Goal: Task Accomplishment & Management: Complete application form

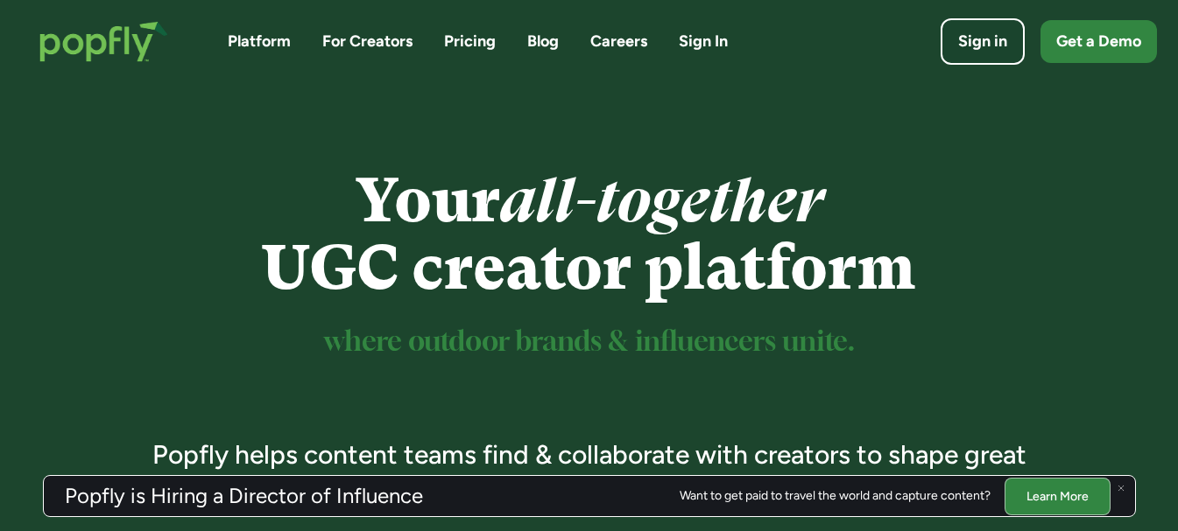
click at [362, 37] on link "For Creators" at bounding box center [367, 42] width 90 height 22
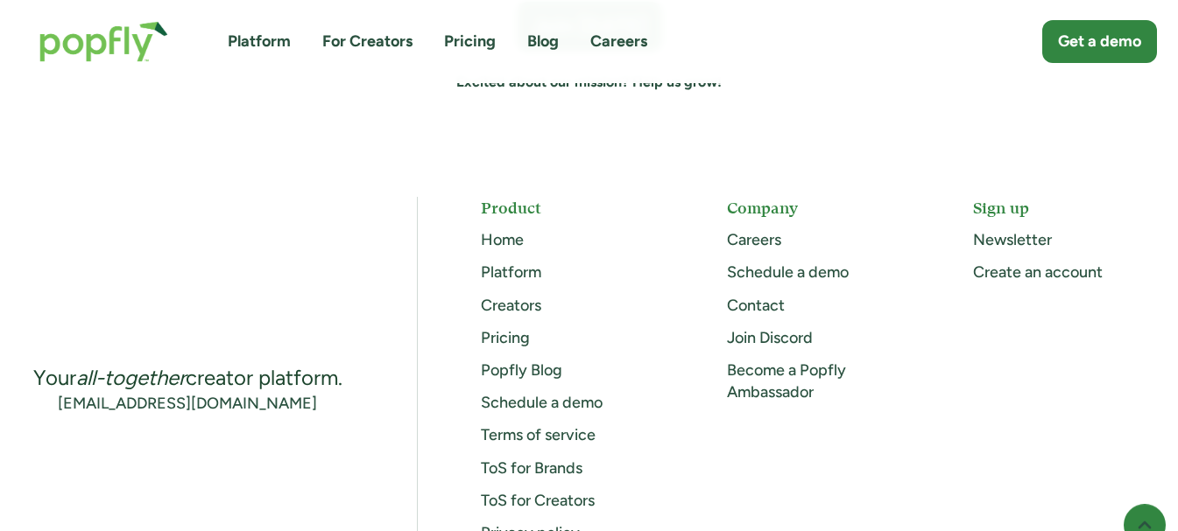
scroll to position [4640, 0]
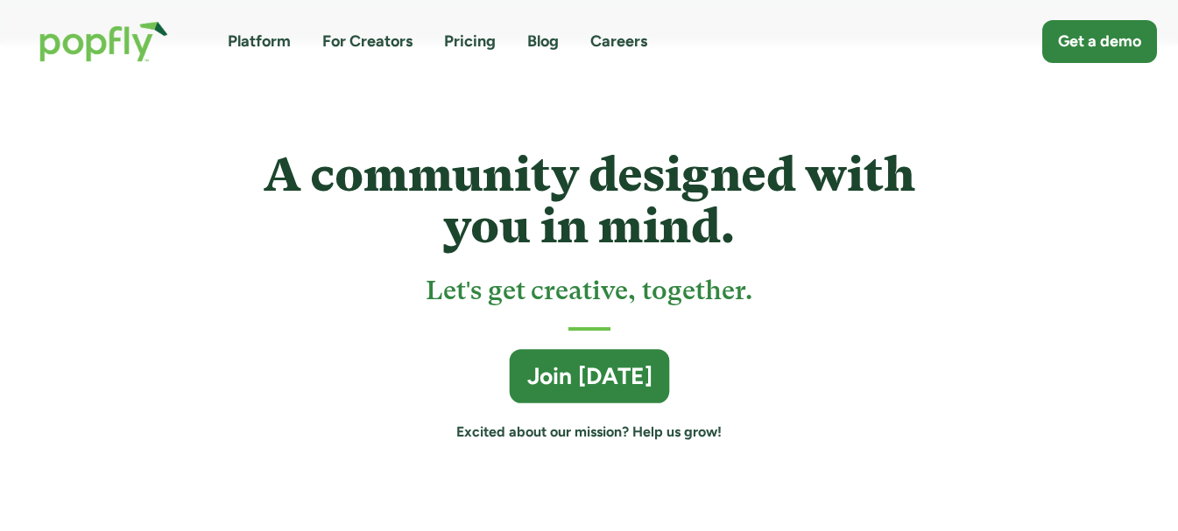
click at [576, 383] on div "Join [DATE]" at bounding box center [588, 378] width 125 height 32
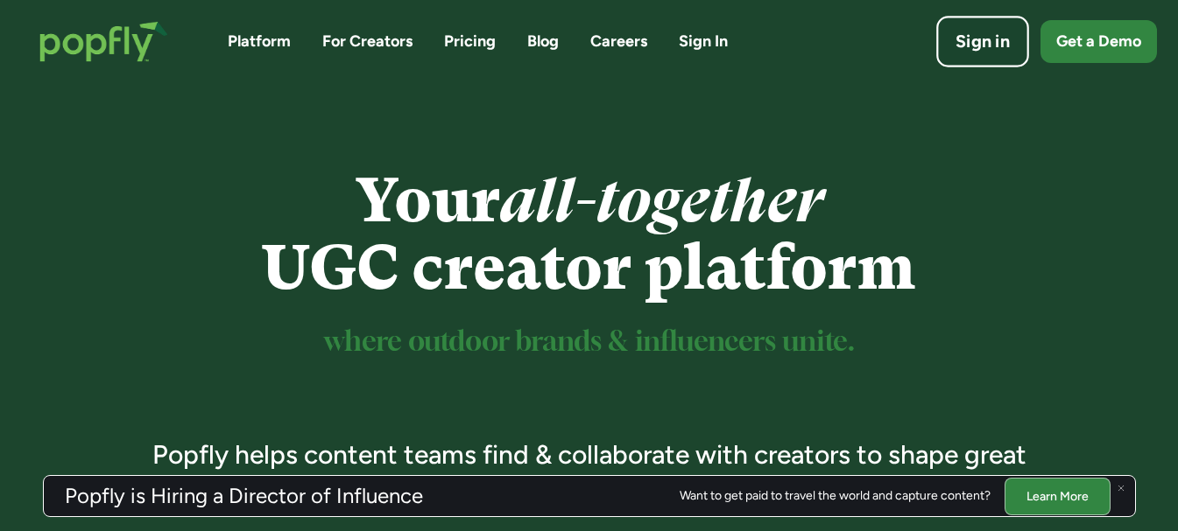
click at [1009, 53] on link "Sign in" at bounding box center [982, 42] width 93 height 52
